Goal: Task Accomplishment & Management: Manage account settings

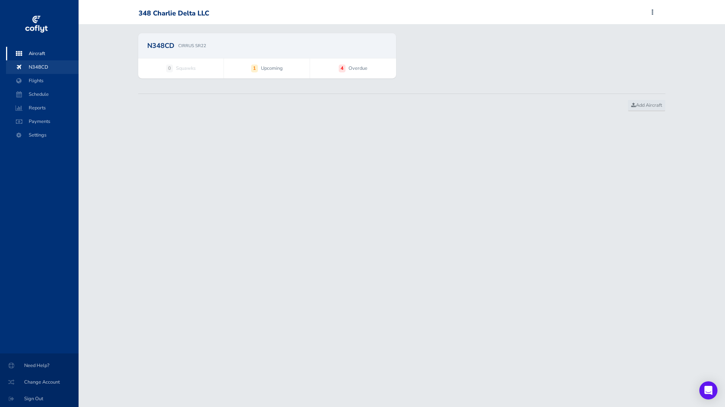
click at [40, 65] on span "N348CD" at bounding box center [42, 67] width 57 height 14
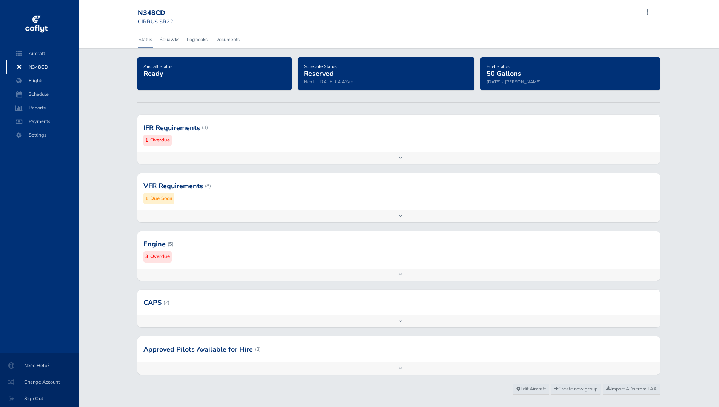
click at [323, 276] on div "Add inspection Edit" at bounding box center [398, 275] width 523 height 12
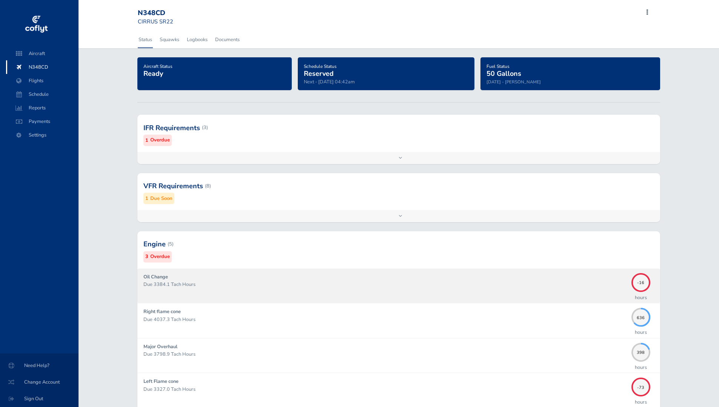
click at [323, 276] on div "Oil Change Due 3384.1 Tach Hours" at bounding box center [385, 285] width 484 height 25
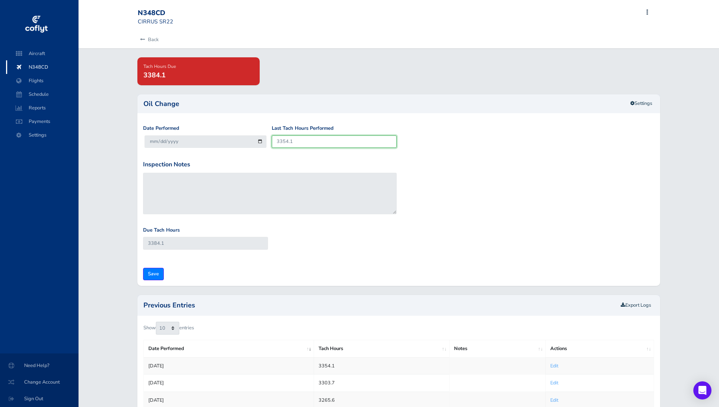
click at [311, 140] on input "3354.1" at bounding box center [334, 142] width 125 height 12
type input "3354"
type input "3384"
type input "335"
type input "365"
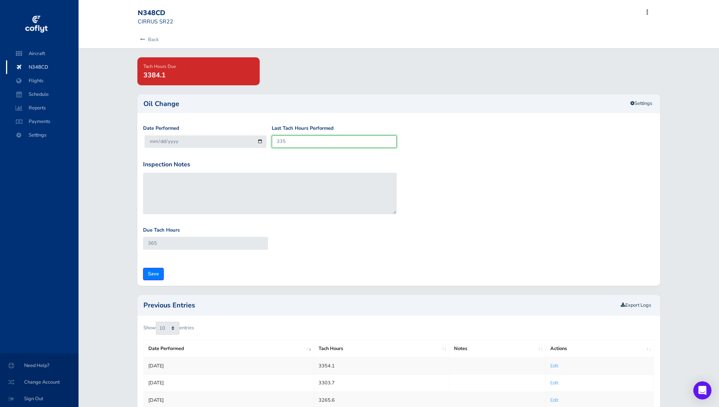
type input "33"
type input "63"
type input "339"
type input "369"
type input "3396"
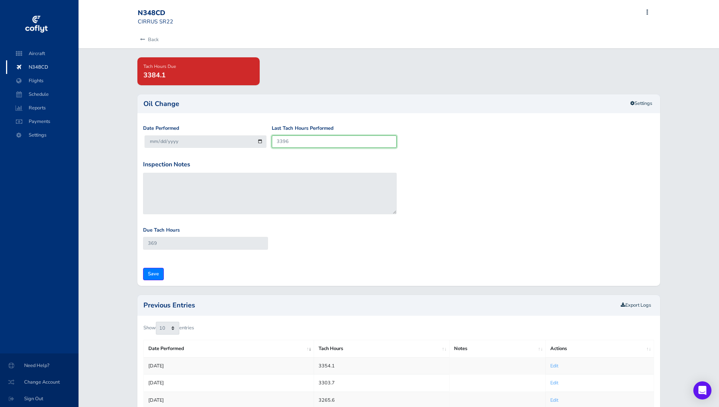
type input "3426"
type input "3396.1"
type input "3426.1"
type input "3396.1"
click at [253, 142] on input "2025-08-22" at bounding box center [206, 142] width 122 height 12
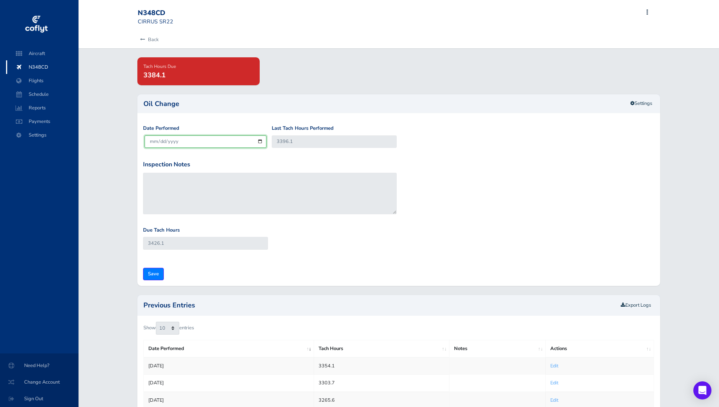
click at [261, 143] on input "2025-08-22" at bounding box center [206, 142] width 122 height 12
type input "2025-08-20"
click at [486, 183] on div "Inspection Notes" at bounding box center [398, 193] width 515 height 66
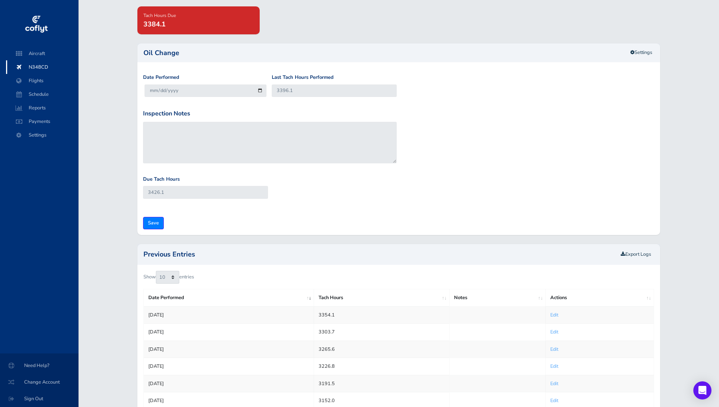
scroll to position [76, 0]
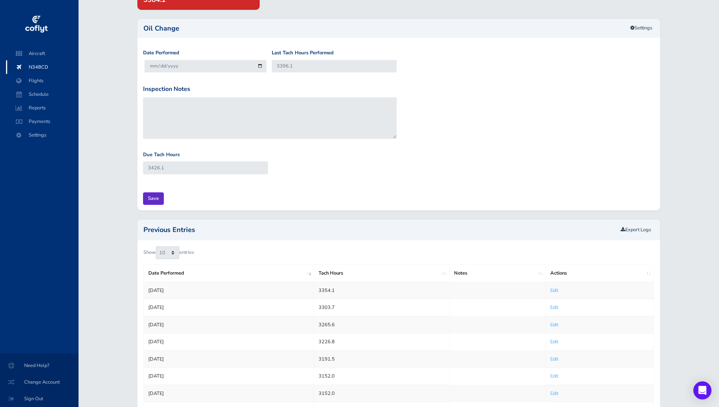
click at [154, 200] on input "Save" at bounding box center [153, 199] width 21 height 12
type input "Update Inspection"
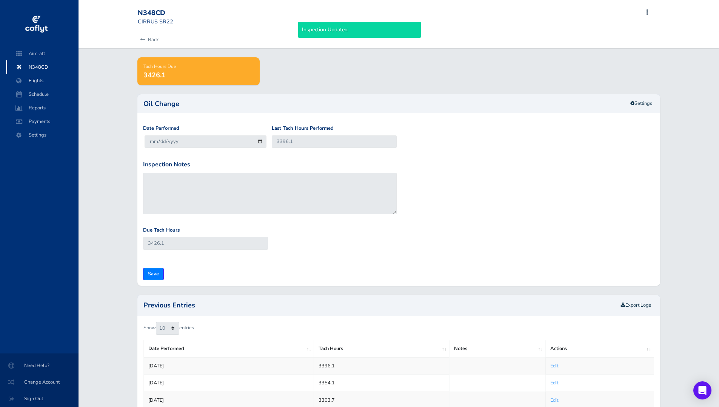
click at [39, 65] on span "N348CD" at bounding box center [42, 67] width 57 height 14
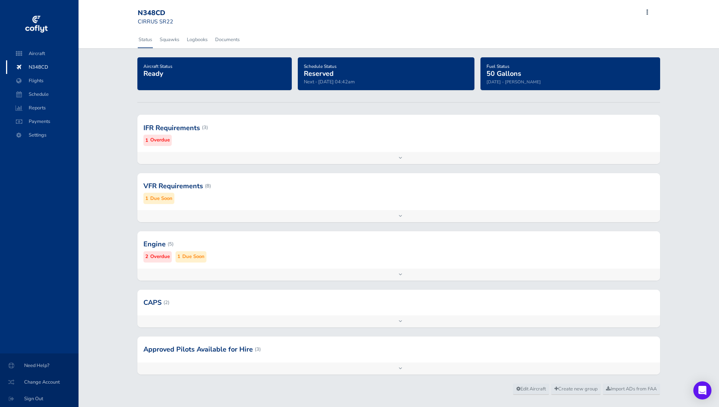
click at [350, 274] on div "Add inspection Edit" at bounding box center [398, 275] width 523 height 12
